Goal: Navigation & Orientation: Find specific page/section

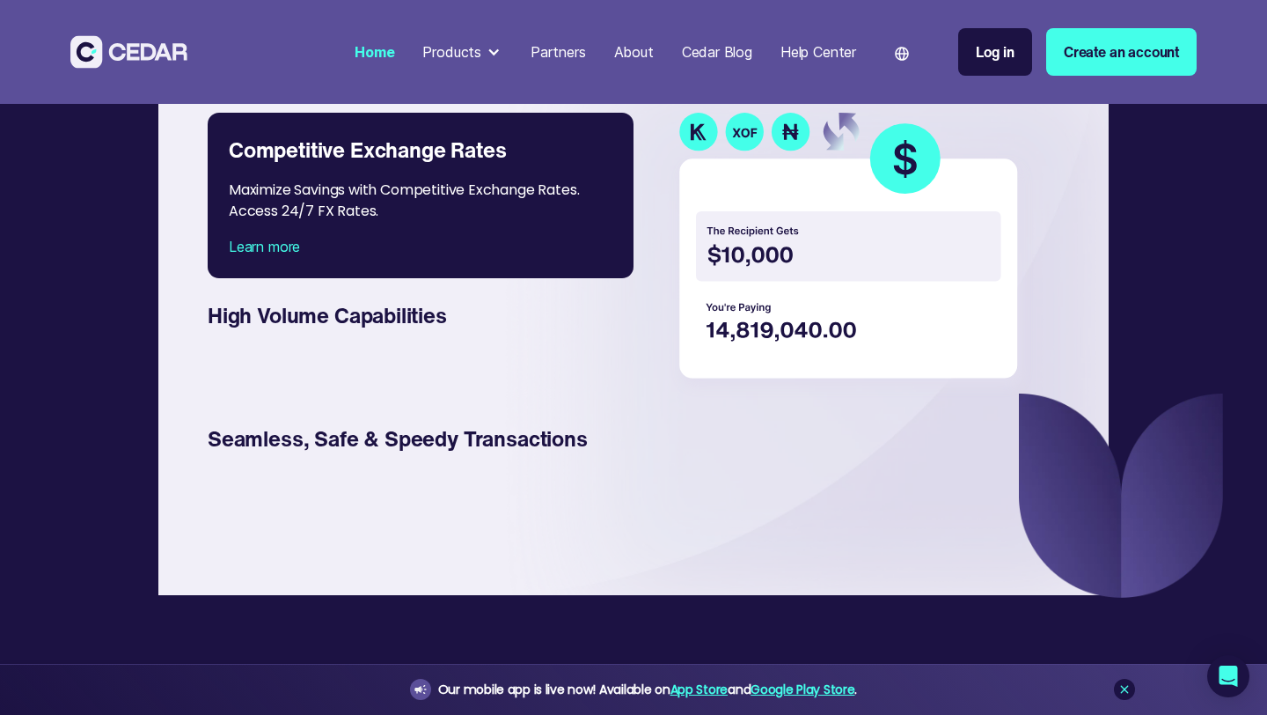
scroll to position [2670, 0]
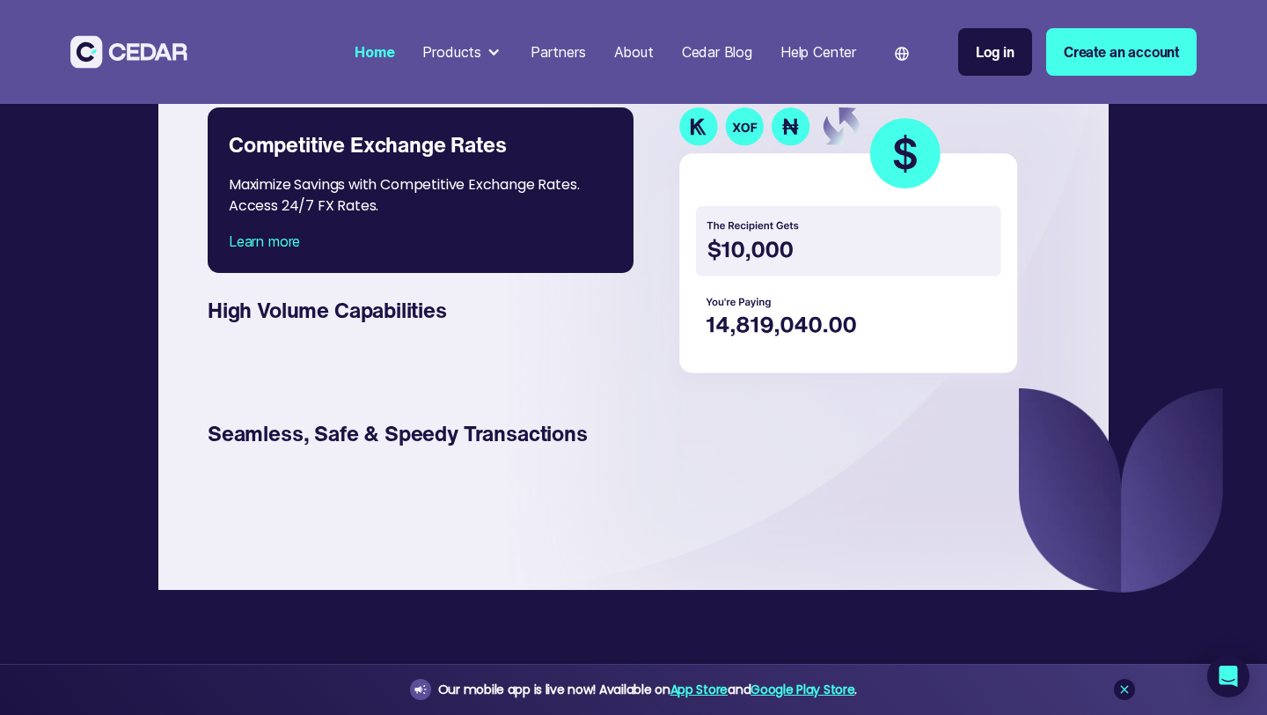
click at [739, 338] on img at bounding box center [852, 249] width 363 height 285
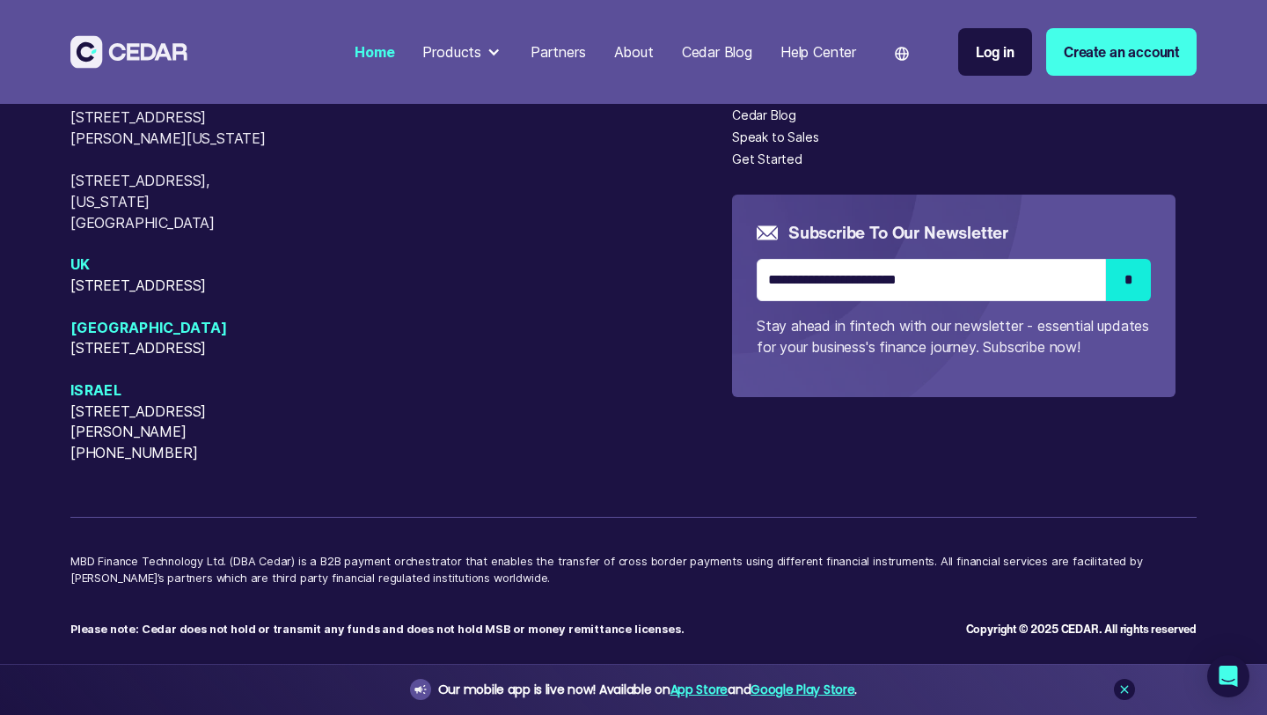
scroll to position [7450, 0]
click at [487, 49] on div at bounding box center [494, 52] width 14 height 14
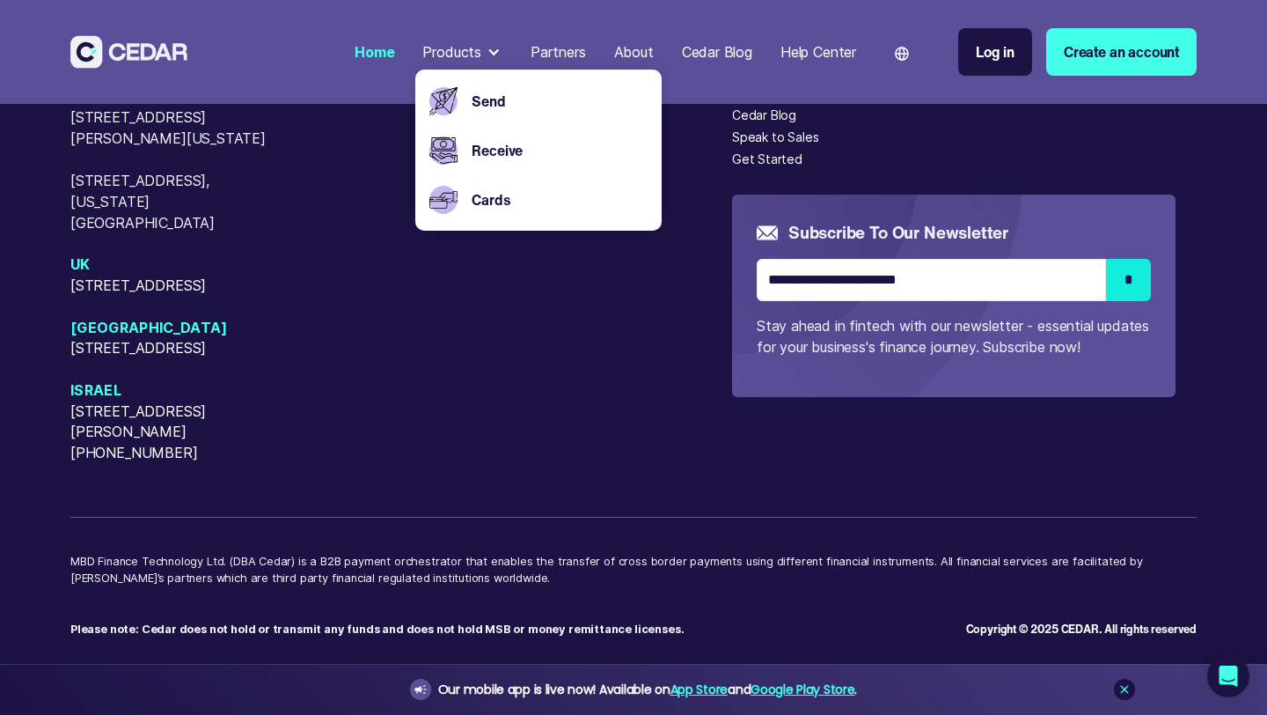
click at [597, 464] on div "USA [STREET_ADDRESS][GEOGRAPHIC_DATA][PERSON_NAME][US_STATE][STREET_ADDRESS][US…" at bounding box center [401, 274] width 662 height 377
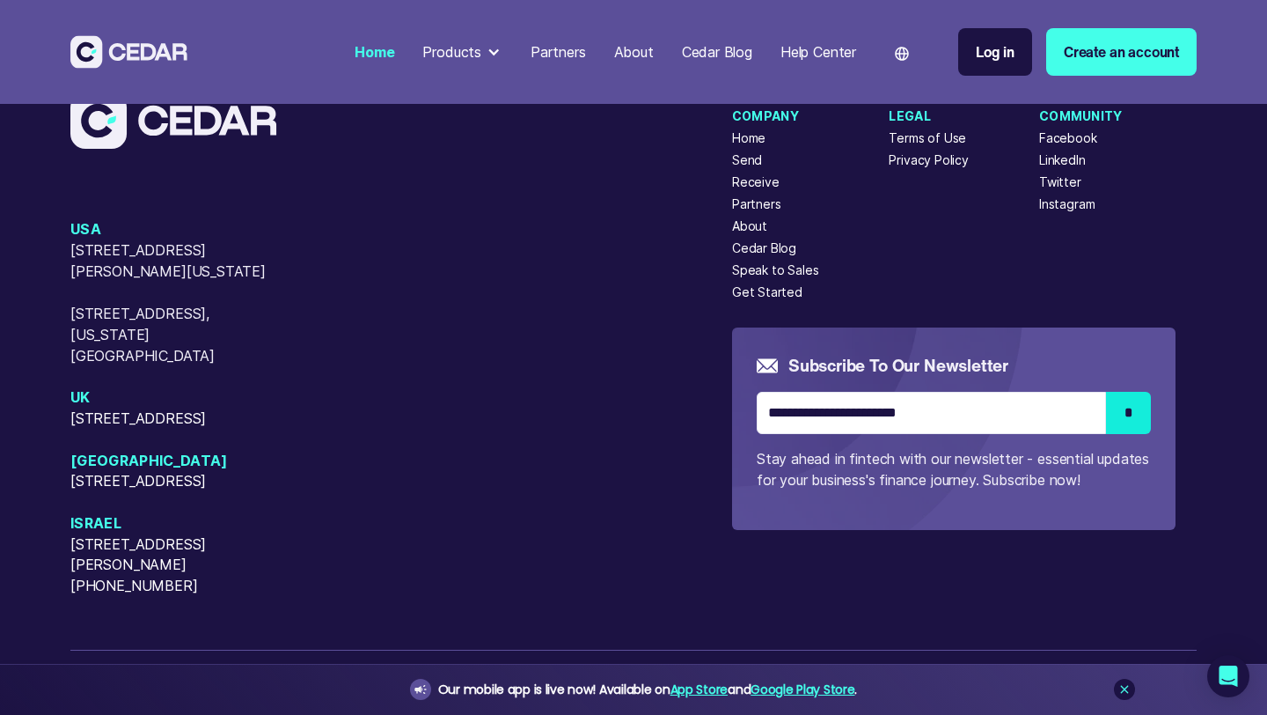
scroll to position [7328, 0]
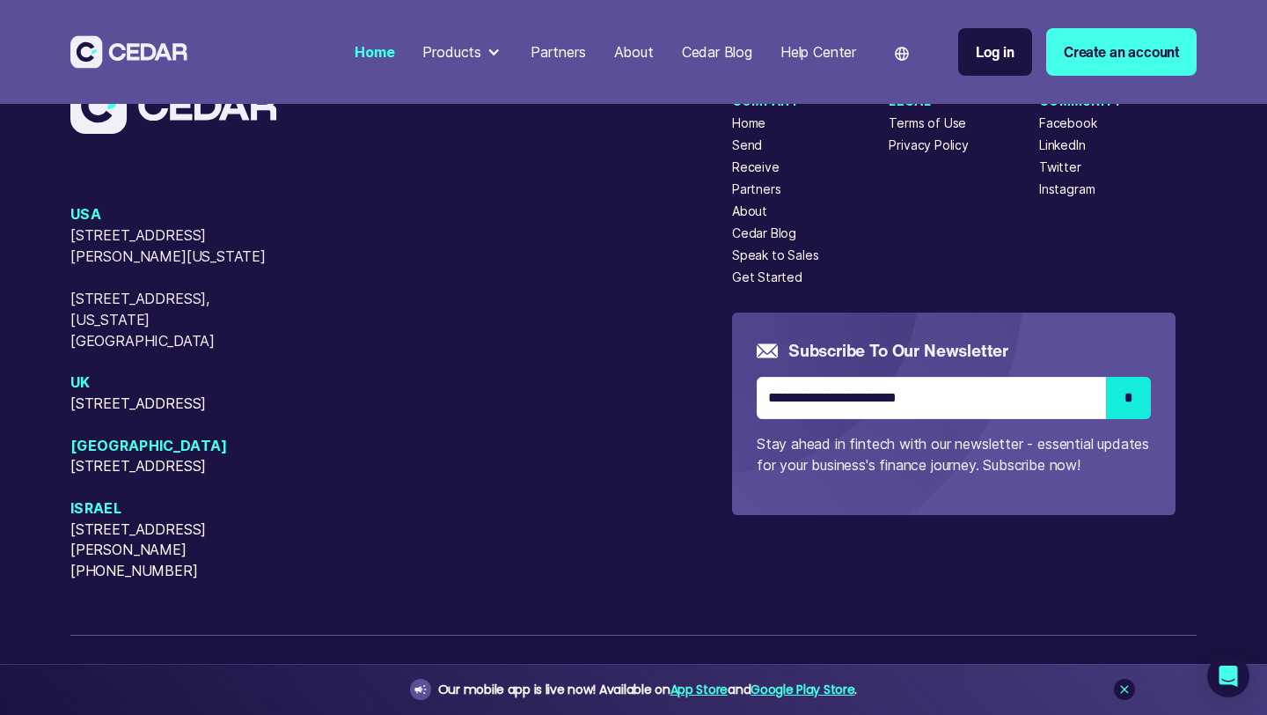
click at [764, 198] on div "Partners" at bounding box center [756, 189] width 49 height 18
